Goal: Task Accomplishment & Management: Manage account settings

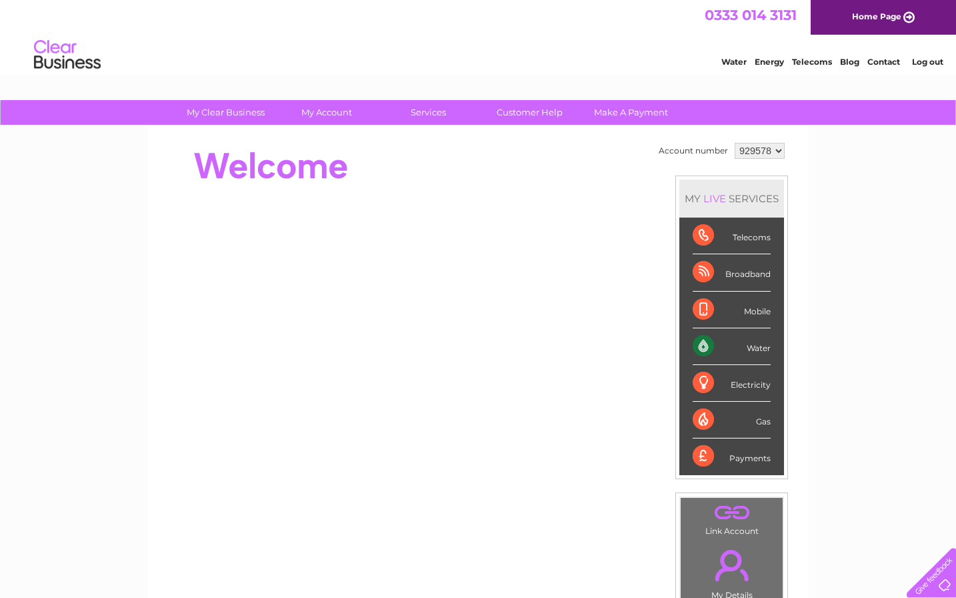
click at [777, 149] on select "929578" at bounding box center [760, 151] width 50 height 16
click at [735, 143] on select "929578" at bounding box center [760, 151] width 50 height 16
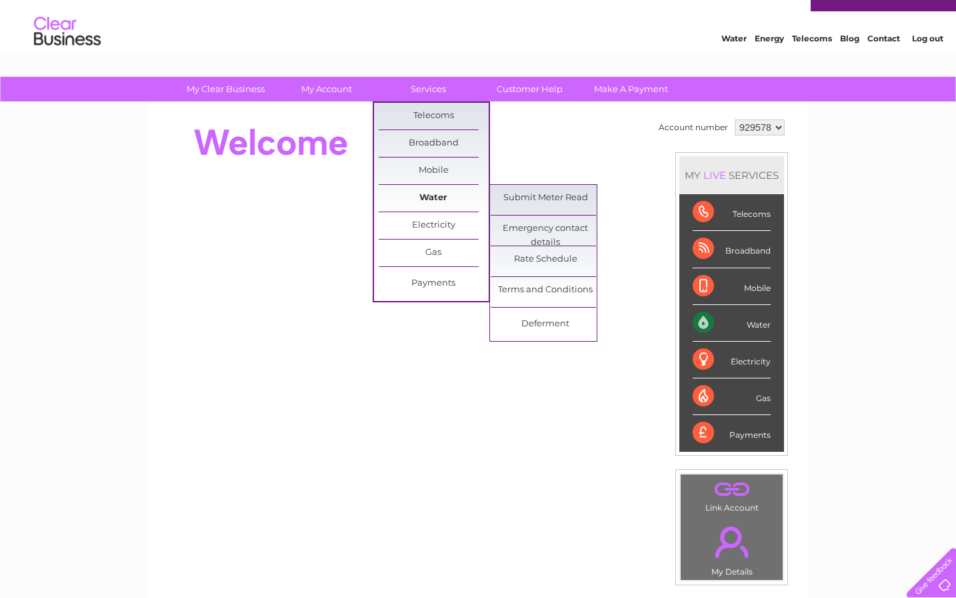
scroll to position [23, 0]
click at [735, 288] on div "Mobile" at bounding box center [732, 287] width 78 height 37
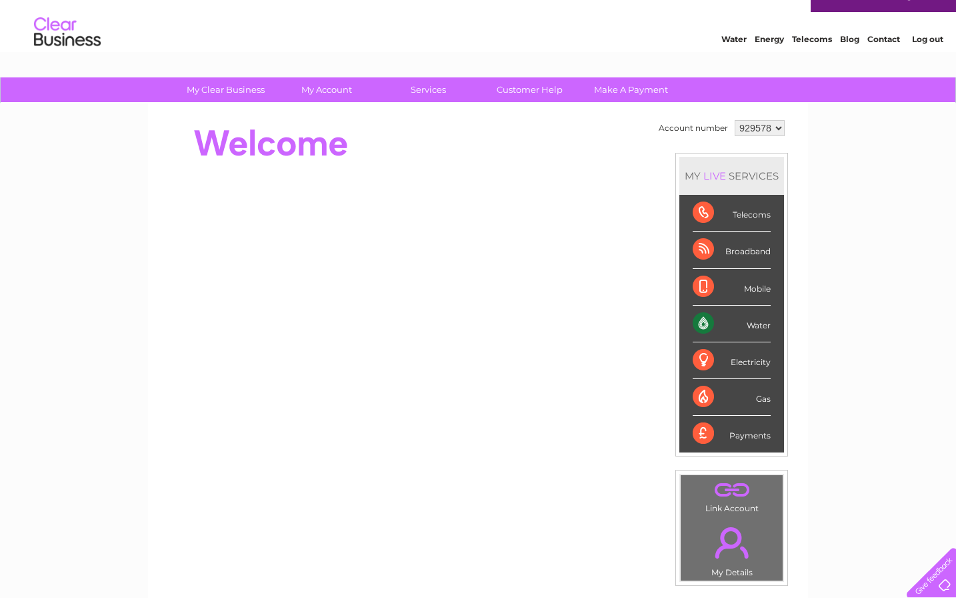
click at [754, 361] on div "Electricity" at bounding box center [732, 360] width 78 height 37
click at [741, 367] on div "Electricity" at bounding box center [732, 360] width 78 height 37
click at [736, 363] on div "Electricity" at bounding box center [732, 360] width 78 height 37
click at [724, 366] on div "Electricity" at bounding box center [732, 360] width 78 height 37
click at [715, 368] on div "Electricity" at bounding box center [732, 360] width 78 height 37
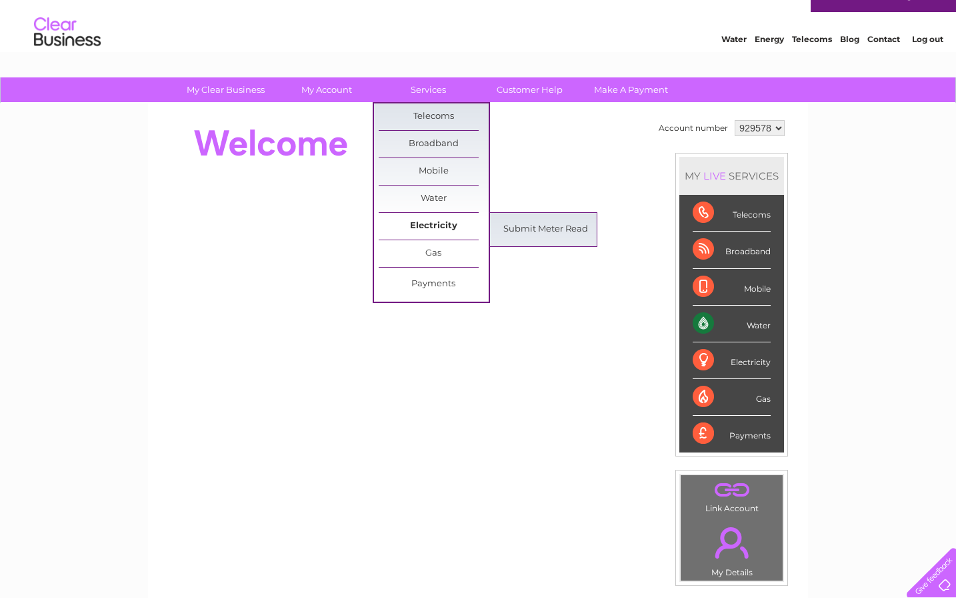
click at [422, 227] on link "Electricity" at bounding box center [434, 226] width 110 height 27
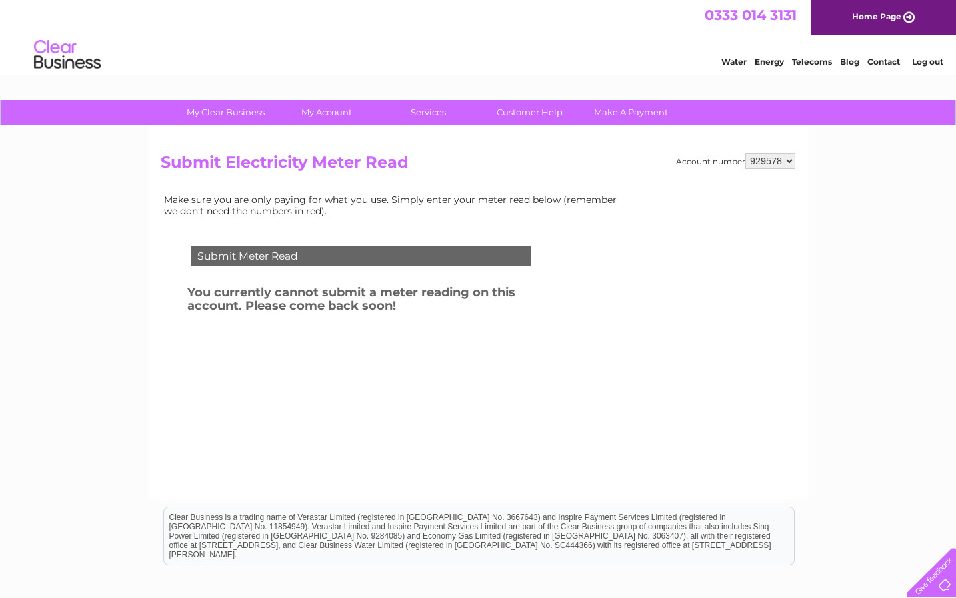
click at [791, 158] on select "929578" at bounding box center [771, 161] width 50 height 16
click at [746, 153] on select "929578" at bounding box center [771, 161] width 50 height 16
click at [780, 159] on select "929578" at bounding box center [771, 161] width 50 height 16
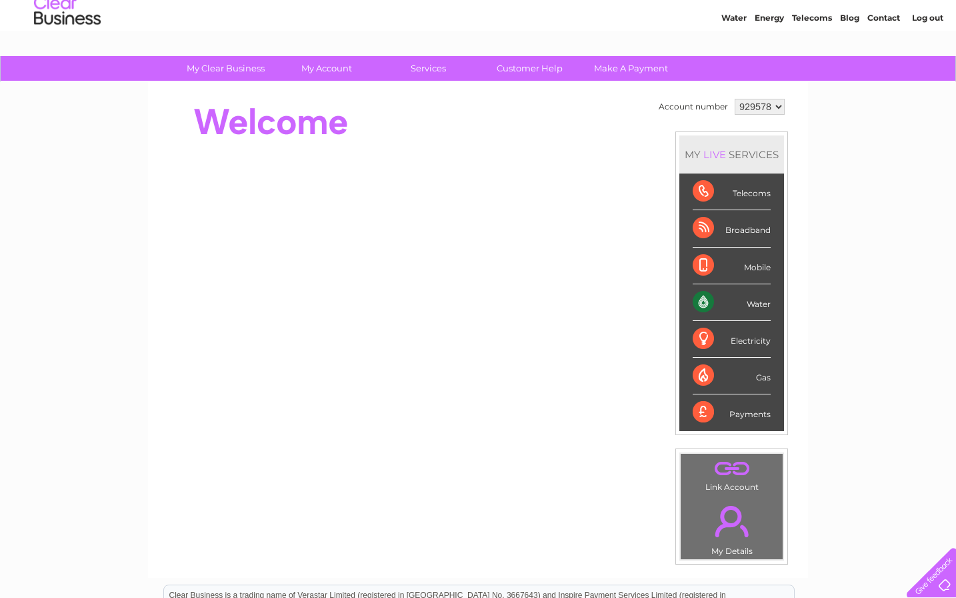
scroll to position [41, 0]
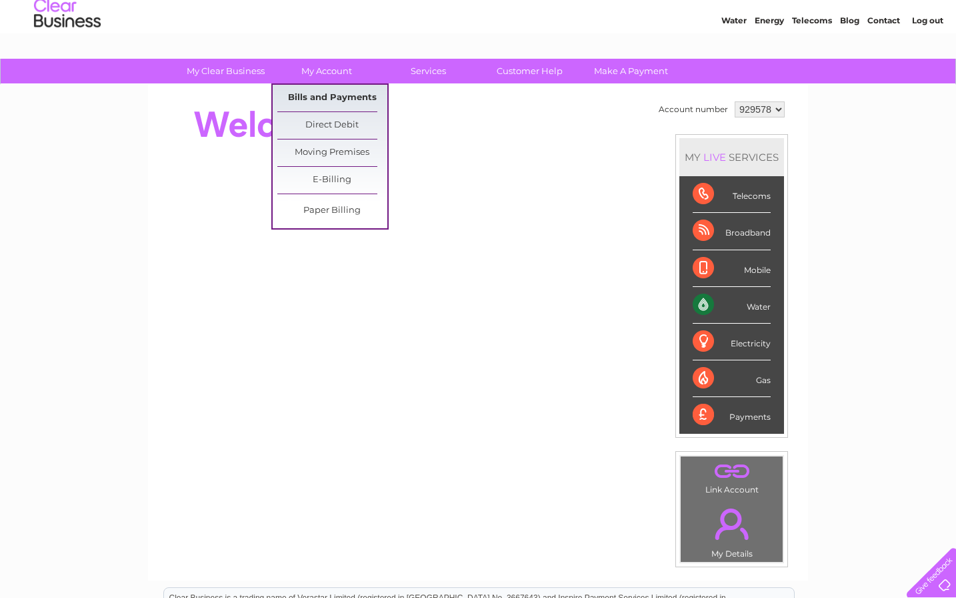
click at [337, 95] on link "Bills and Payments" at bounding box center [332, 98] width 110 height 27
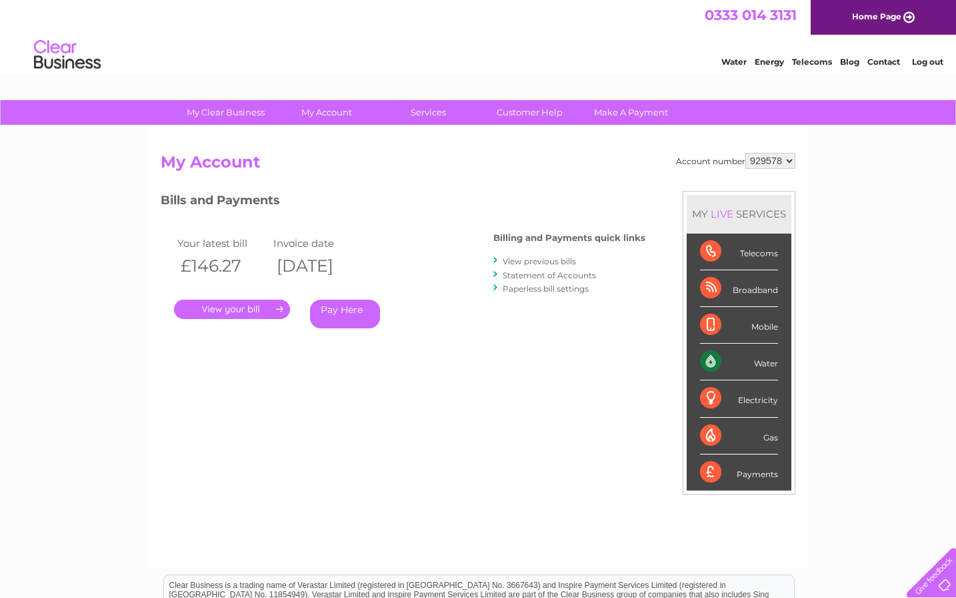
click at [532, 261] on link "View previous bills" at bounding box center [539, 261] width 73 height 10
